Goal: Task Accomplishment & Management: Complete application form

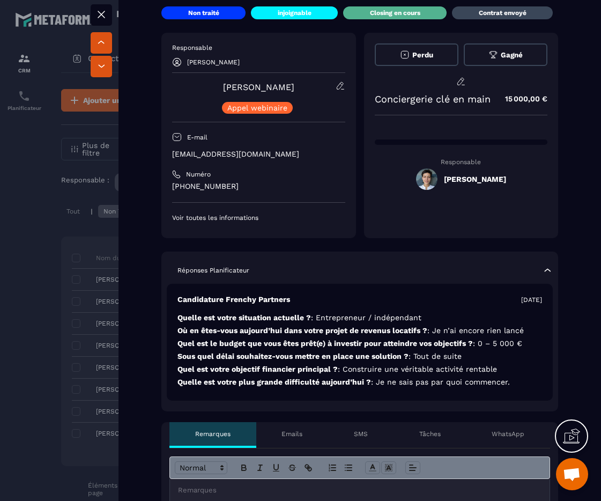
scroll to position [194, 0]
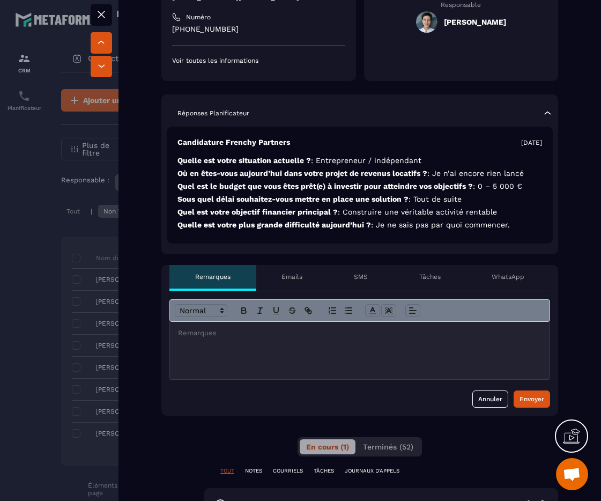
click at [231, 335] on p at bounding box center [359, 333] width 363 height 10
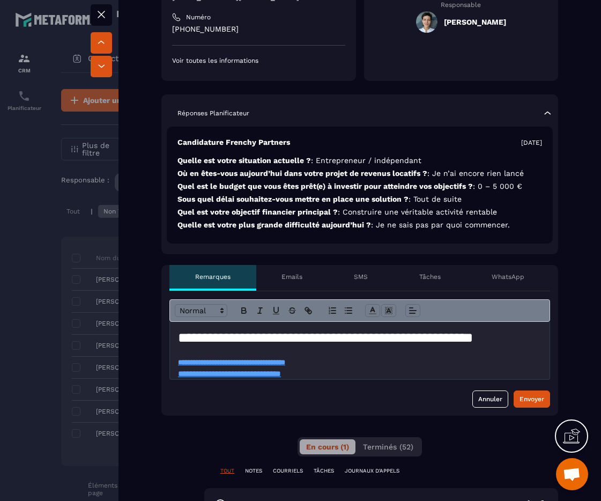
scroll to position [326, 0]
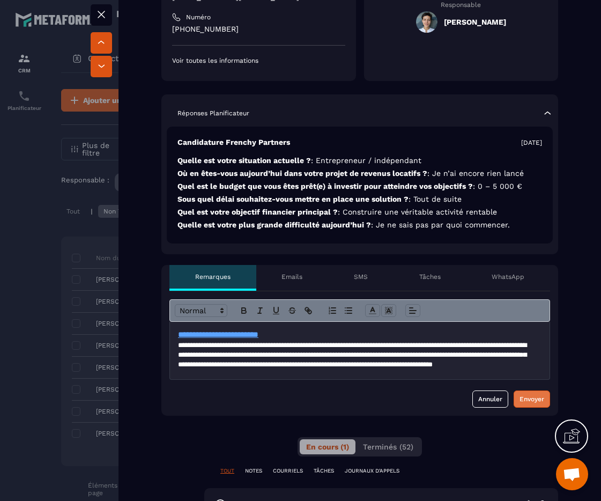
drag, startPoint x: 502, startPoint y: 405, endPoint x: 514, endPoint y: 403, distance: 11.4
click at [506, 405] on div "Annuler Envoyer" at bounding box center [359, 398] width 381 height 17
click at [519, 403] on div "Envoyer" at bounding box center [531, 398] width 25 height 11
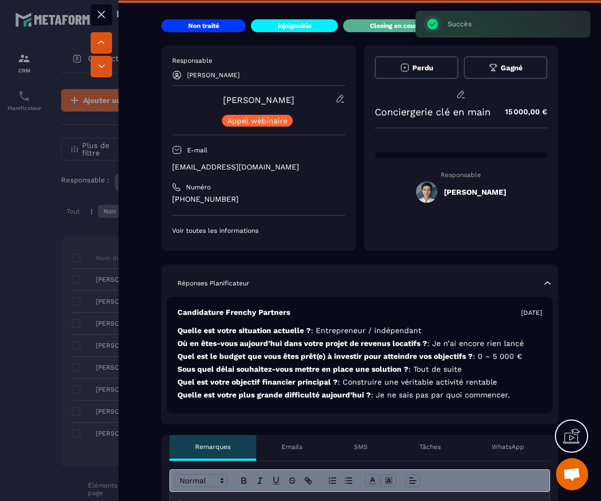
scroll to position [369, 0]
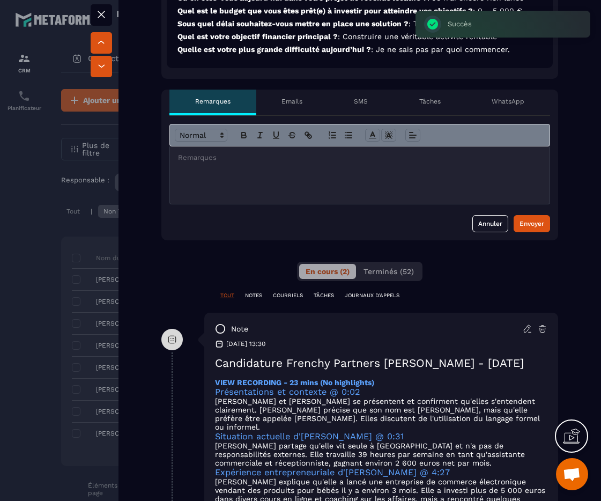
click at [269, 188] on div at bounding box center [355, 174] width 371 height 57
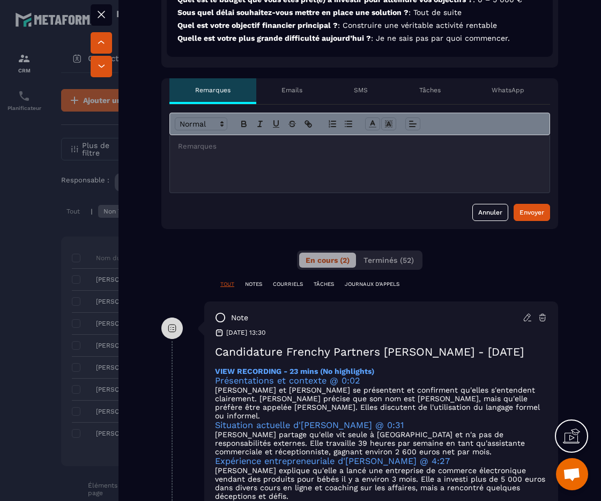
scroll to position [466, 0]
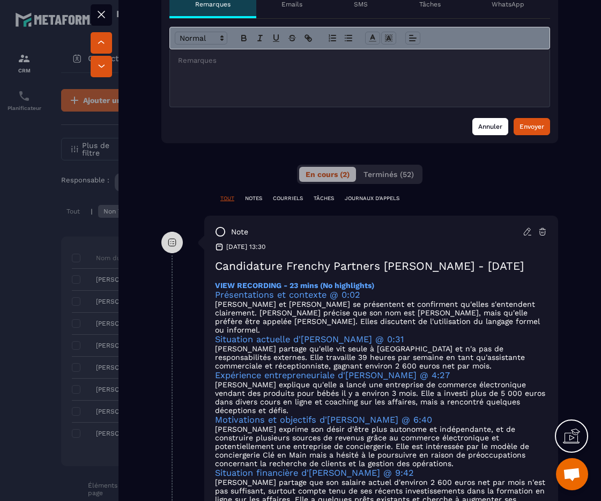
click at [482, 125] on button "Annuler" at bounding box center [490, 126] width 36 height 17
click at [423, 75] on div at bounding box center [355, 77] width 371 height 57
drag, startPoint x: 517, startPoint y: 110, endPoint x: 523, endPoint y: 114, distance: 6.9
click at [518, 110] on form "**********" at bounding box center [359, 81] width 381 height 108
drag, startPoint x: 523, startPoint y: 133, endPoint x: 507, endPoint y: 124, distance: 18.2
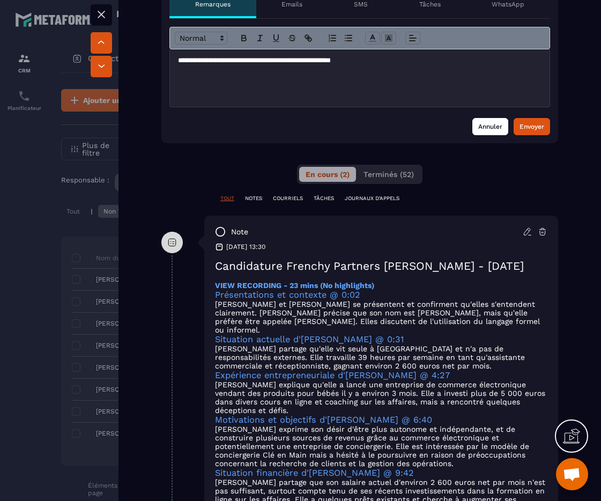
click at [523, 133] on button "Envoyer" at bounding box center [532, 126] width 36 height 17
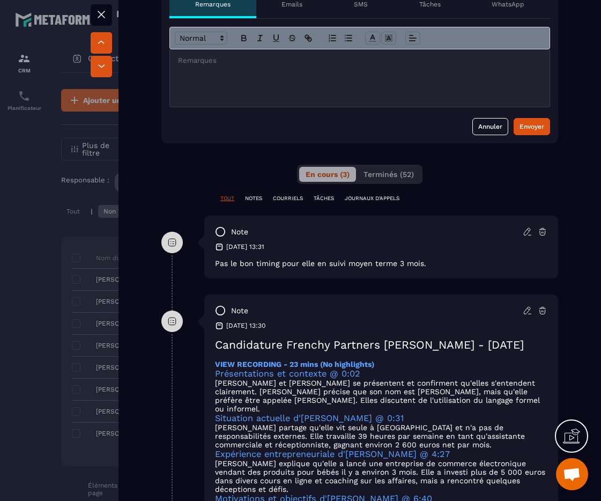
click at [66, 173] on div at bounding box center [300, 250] width 601 height 501
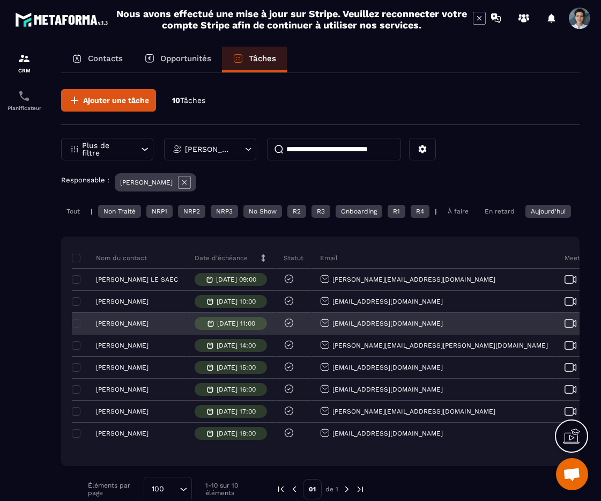
click at [124, 327] on p "[PERSON_NAME]" at bounding box center [122, 323] width 53 height 8
